Goal: Check status: Check status

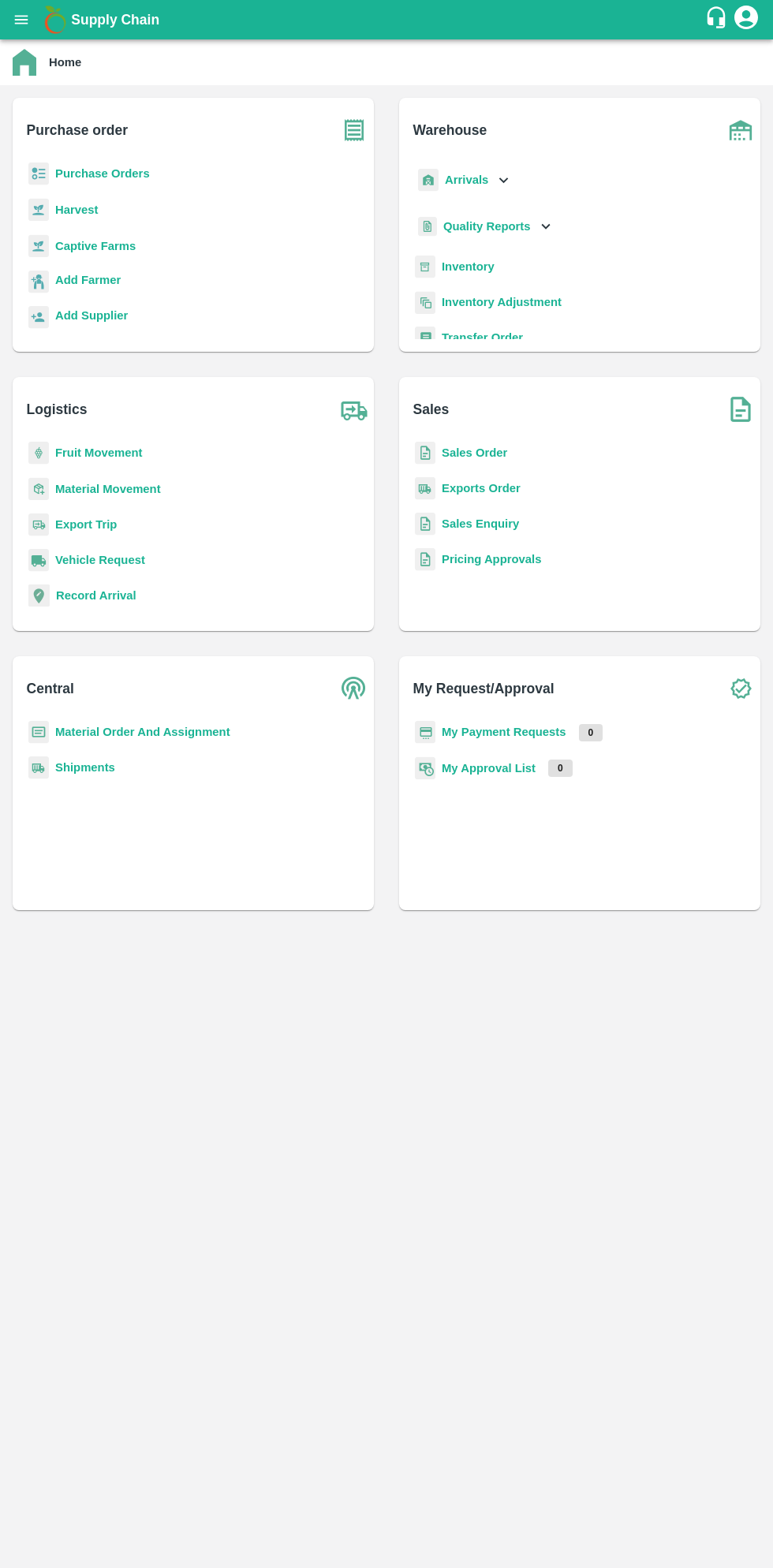
click at [31, 27] on button "open drawer" at bounding box center [20, 19] width 36 height 36
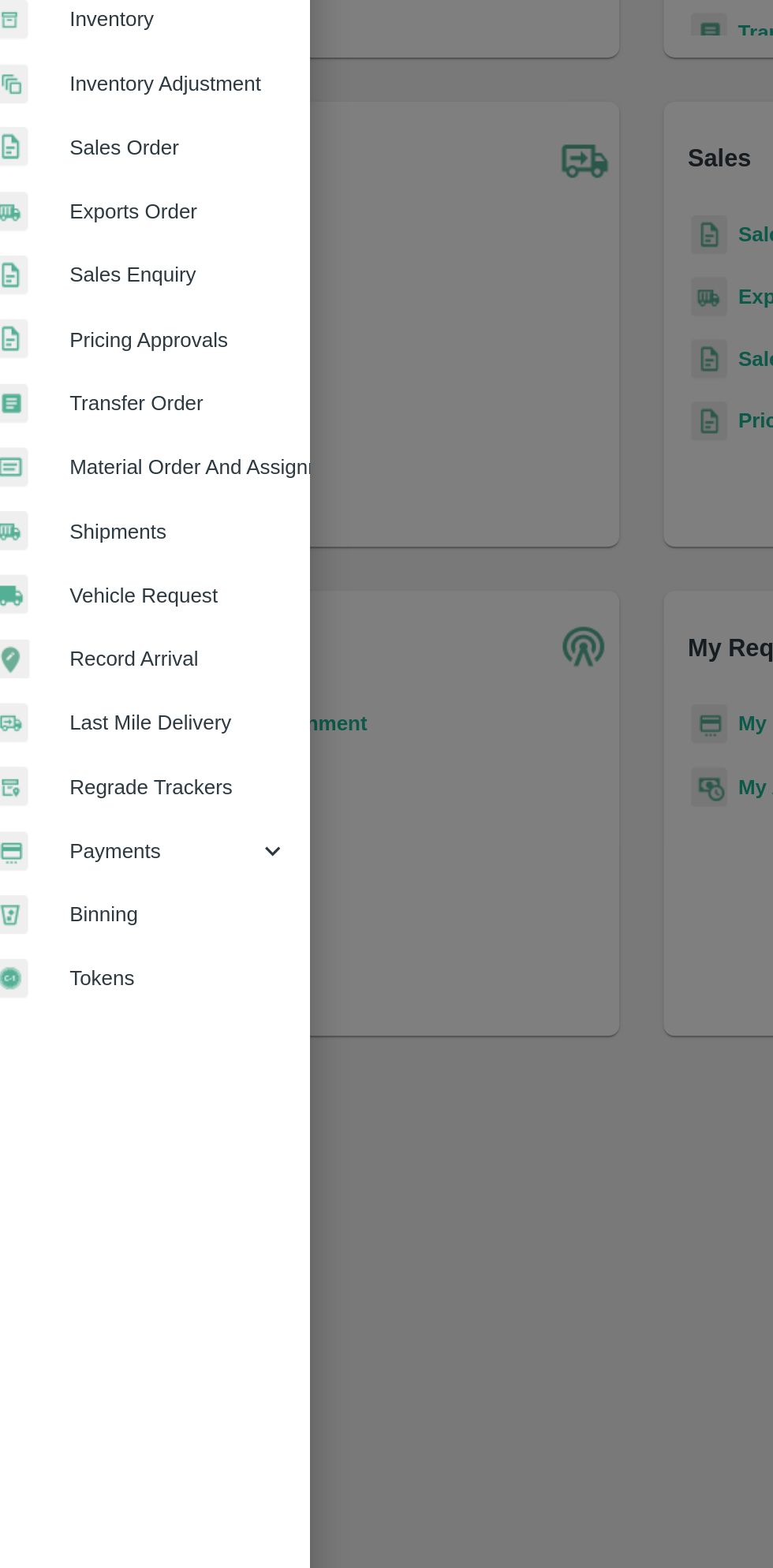
click at [102, 807] on span "Payments" at bounding box center [114, 804] width 107 height 18
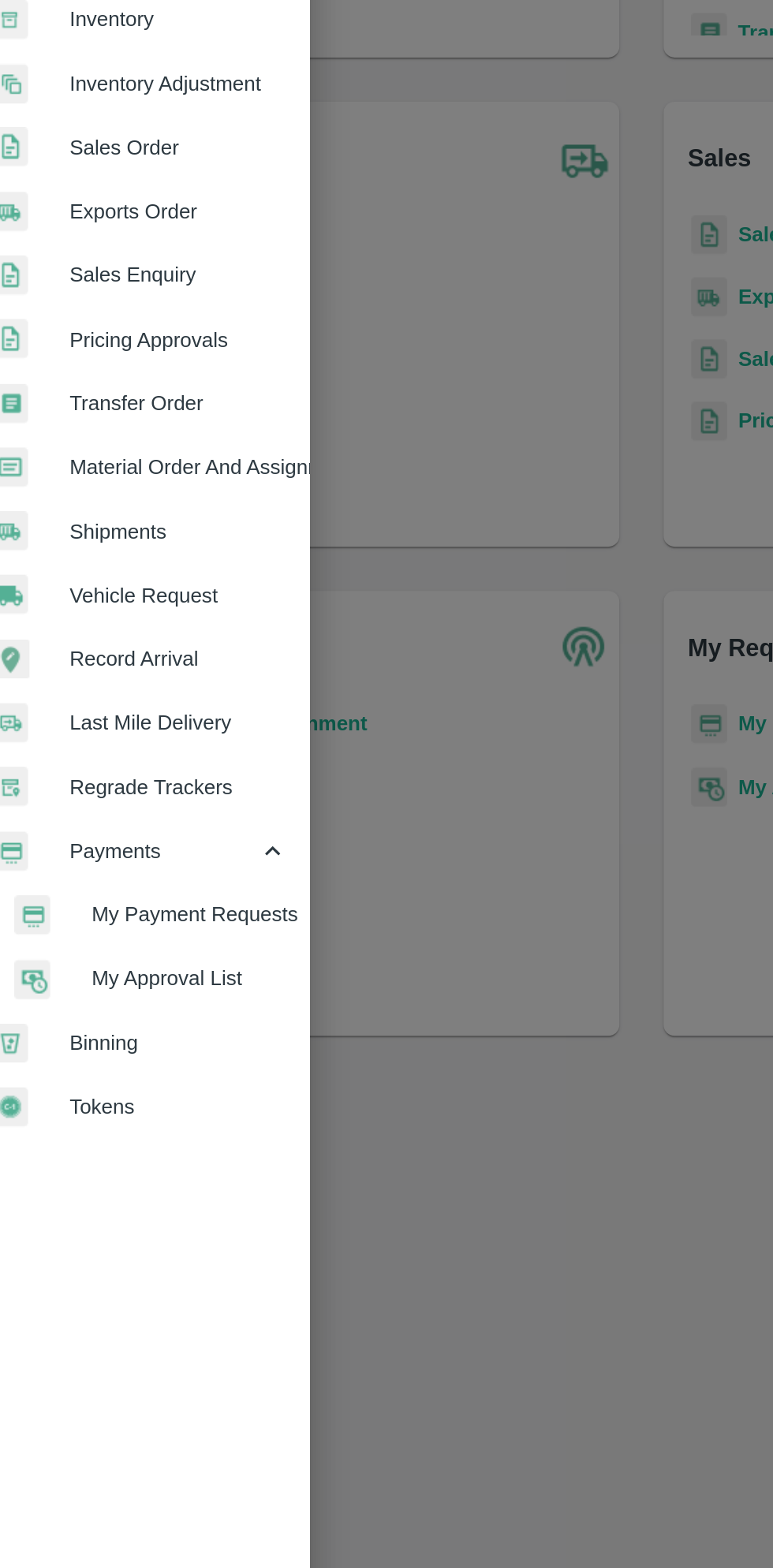
click at [155, 842] on span "My Payment Requests" at bounding box center [129, 841] width 112 height 18
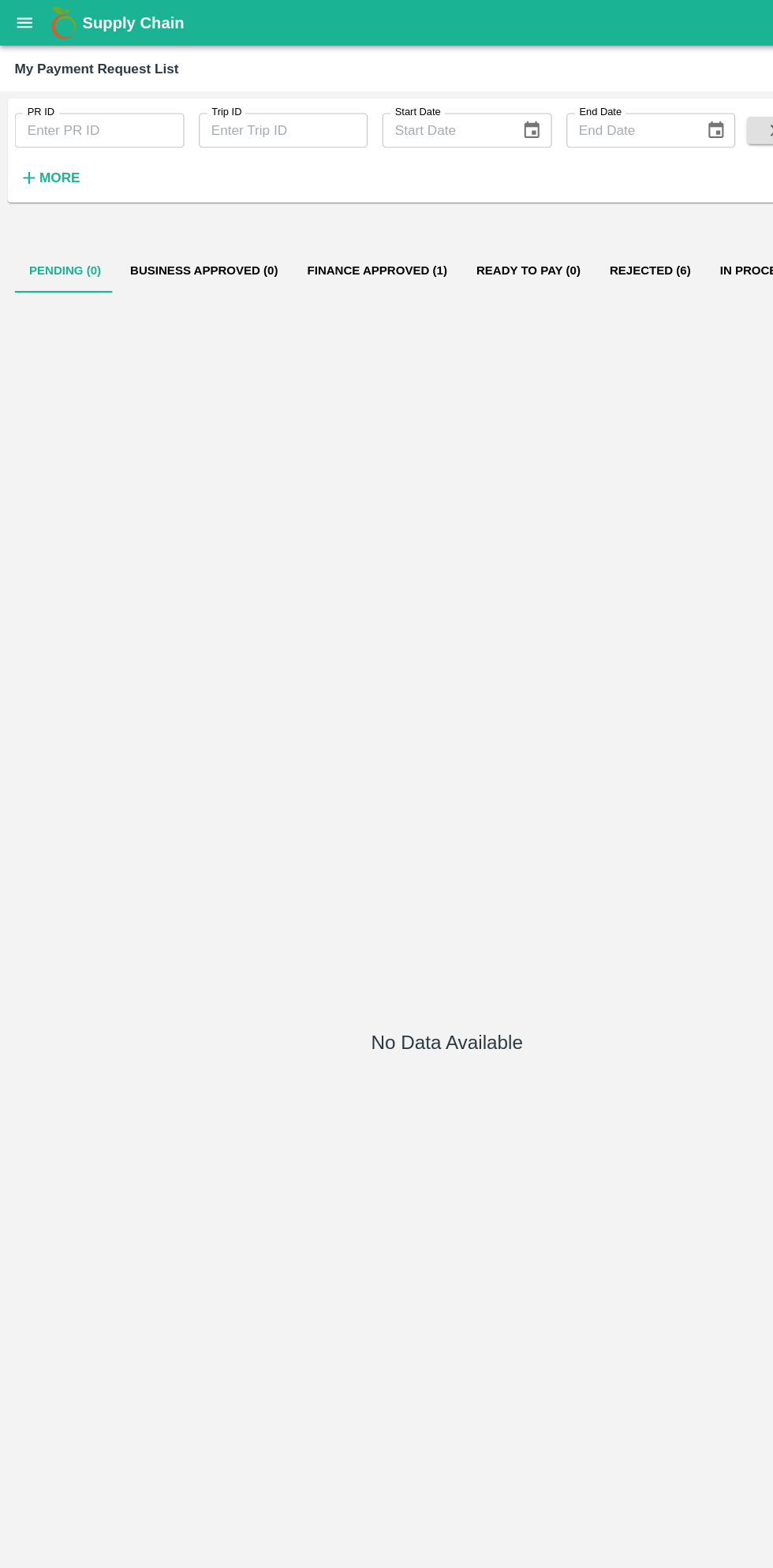
click at [347, 233] on button "Finance Approved (1)" at bounding box center [326, 234] width 146 height 38
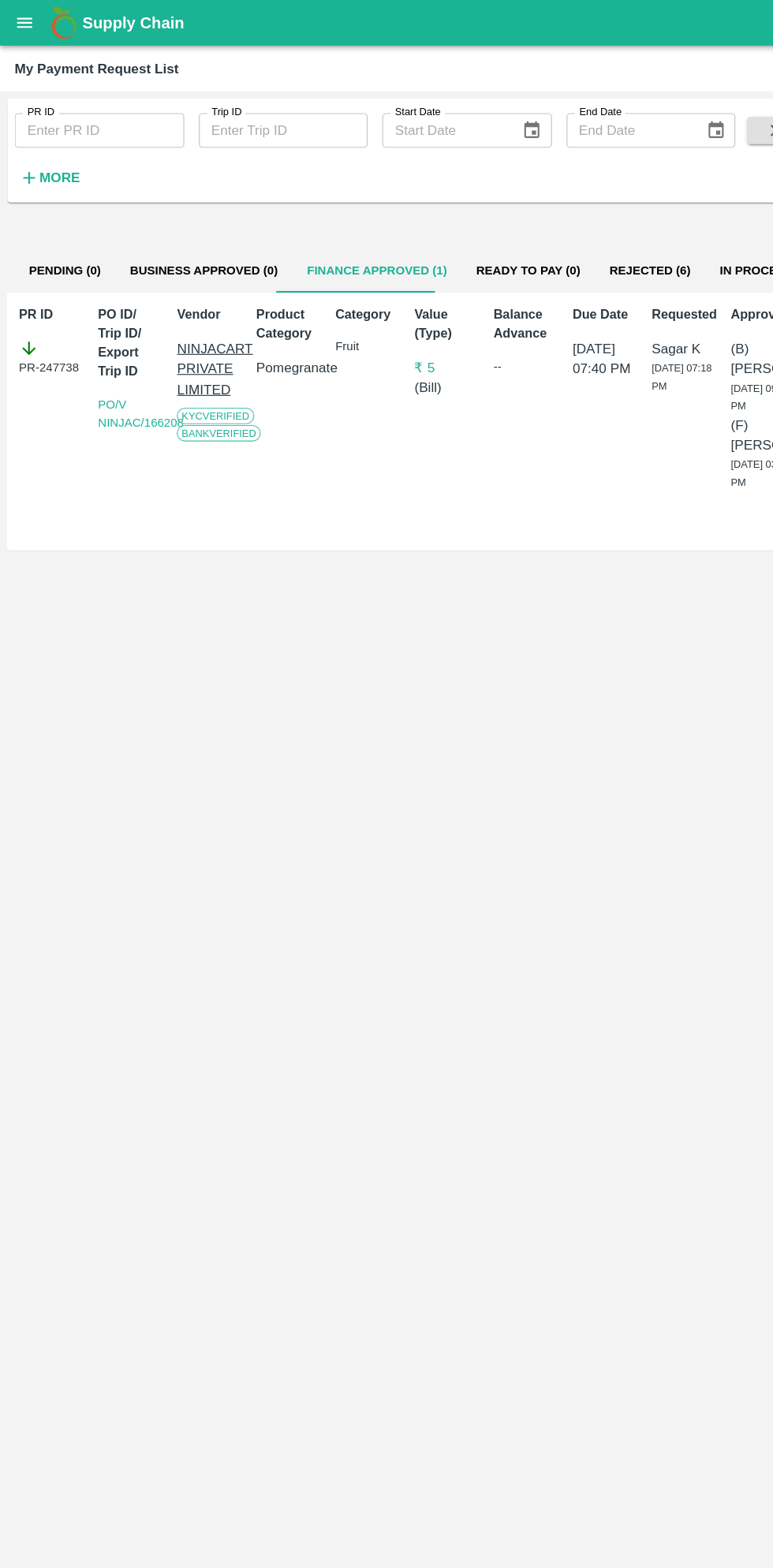
scroll to position [0, 11]
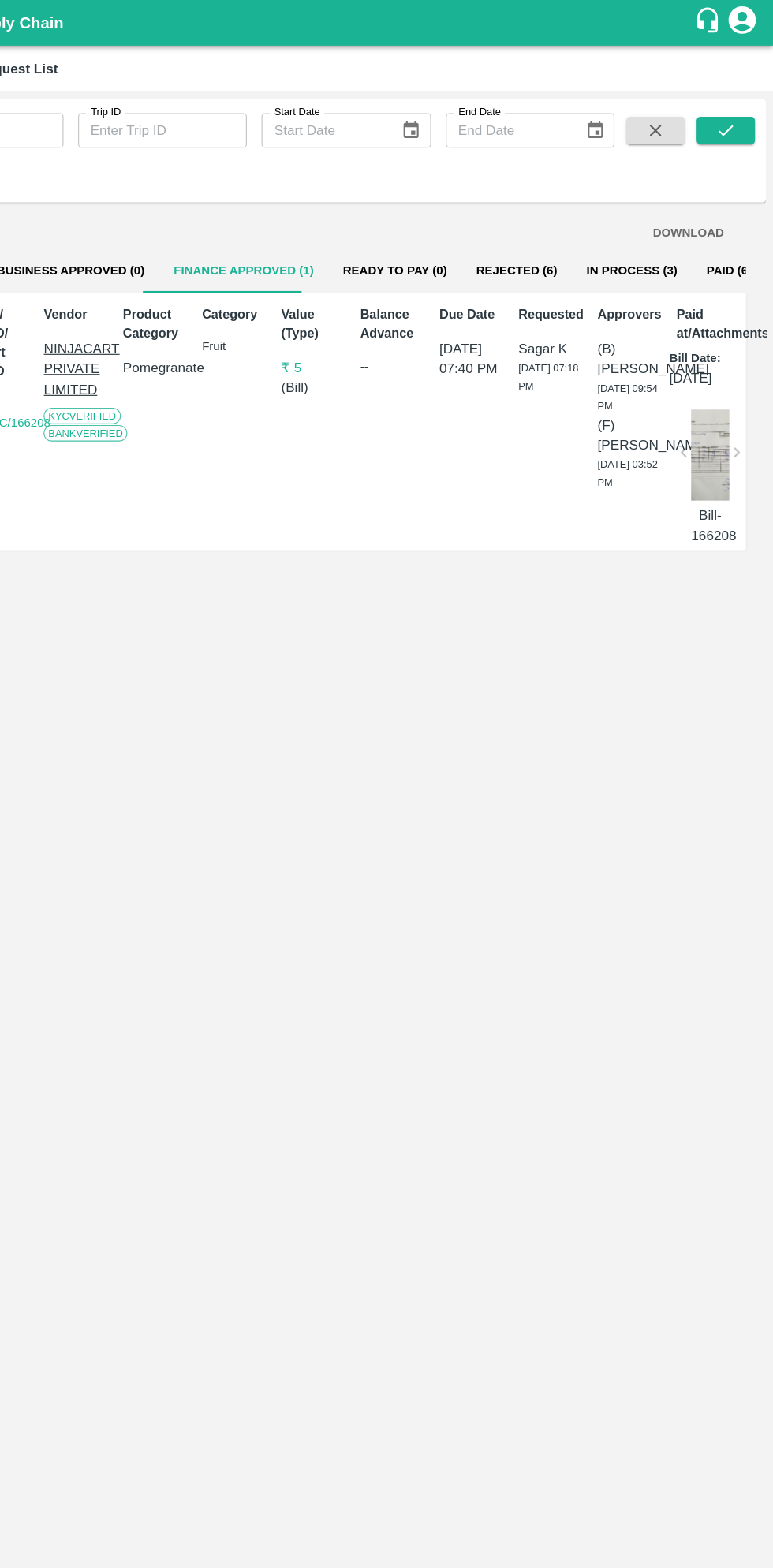
click at [646, 233] on button "In Process (3)" at bounding box center [650, 234] width 104 height 38
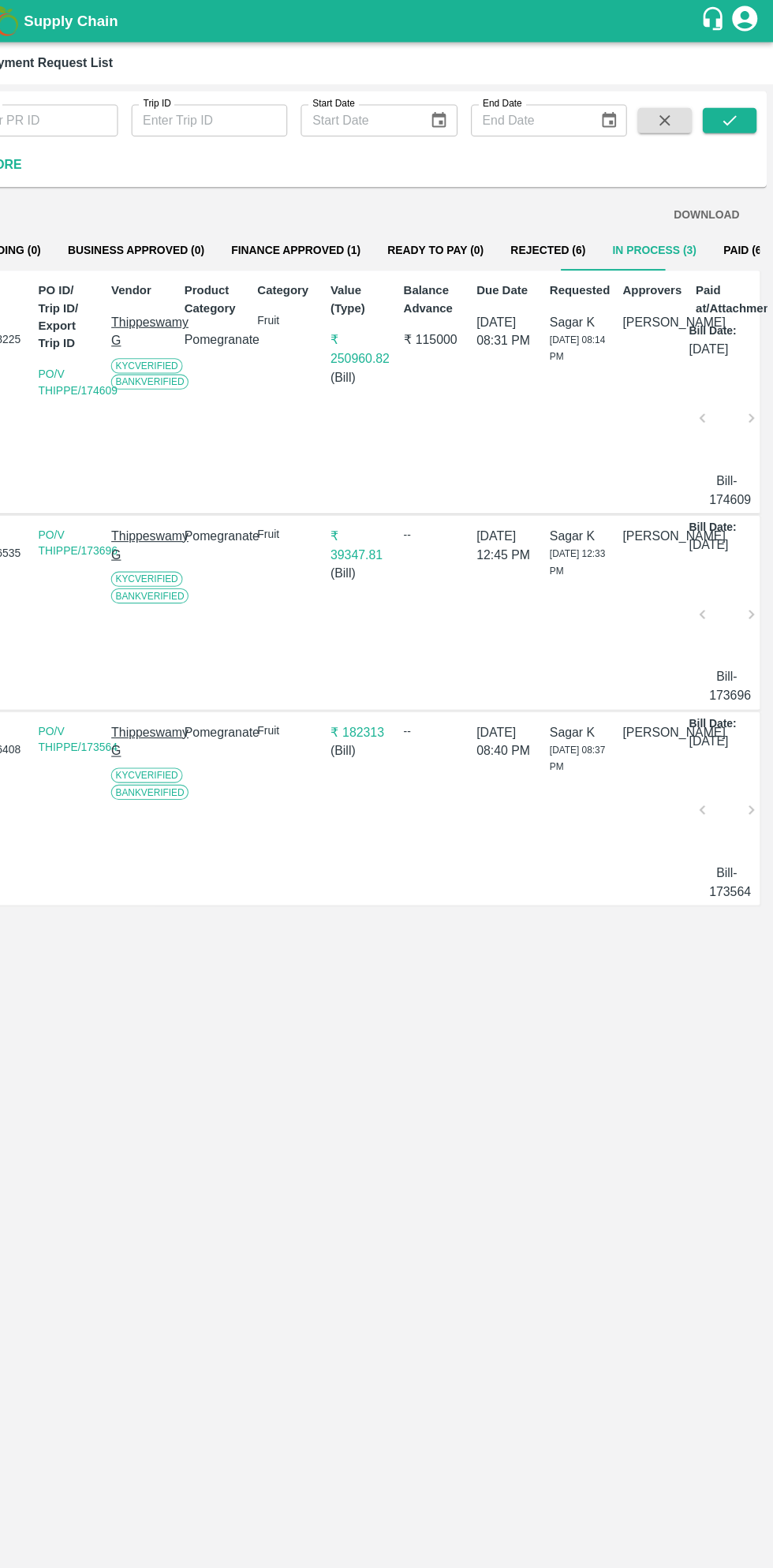
scroll to position [0, 0]
